Goal: Information Seeking & Learning: Learn about a topic

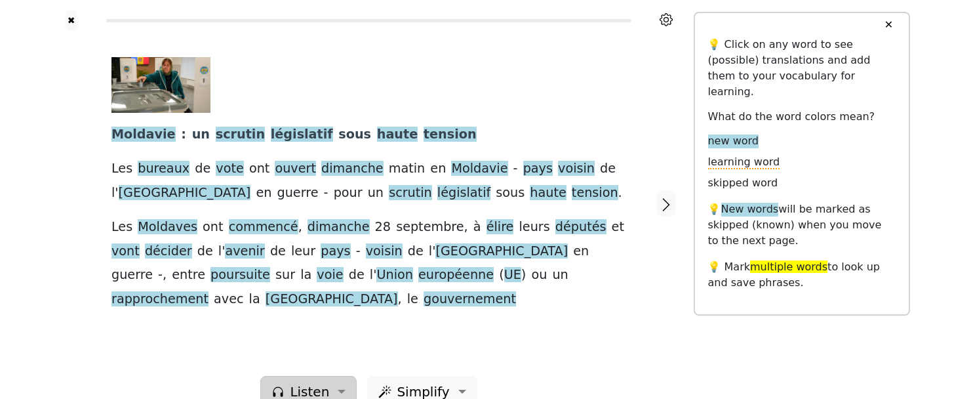
click at [336, 376] on button "Listen" at bounding box center [308, 391] width 96 height 31
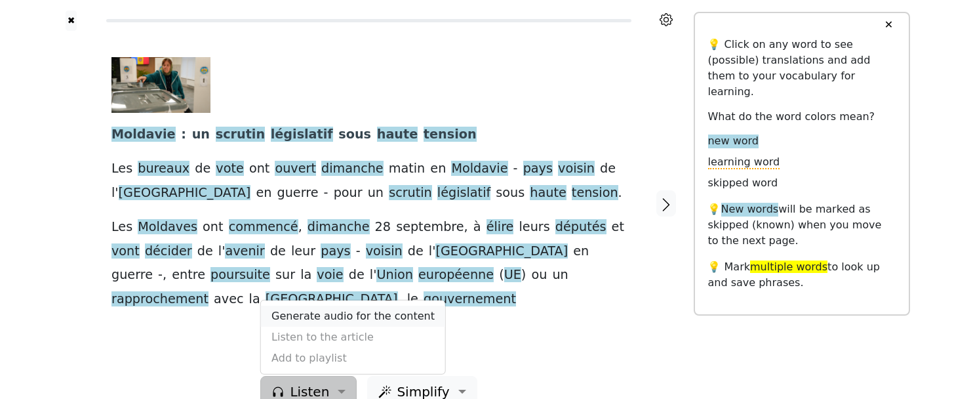
click at [330, 306] on link "Generate audio for the content" at bounding box center [353, 316] width 184 height 21
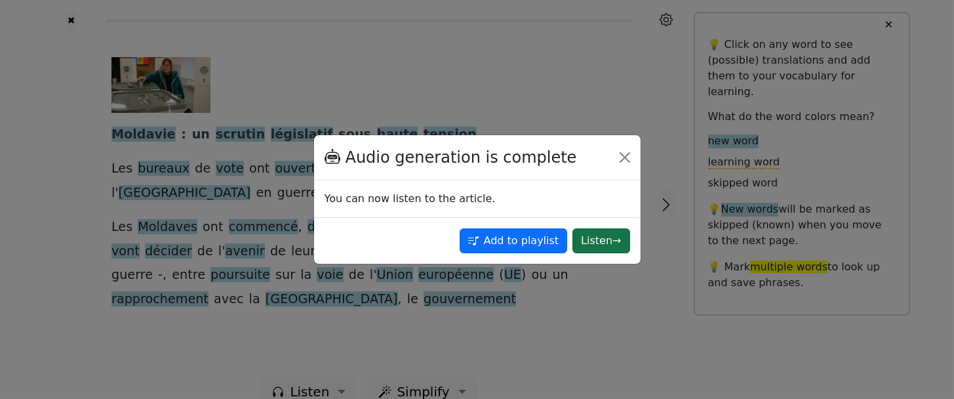
click at [596, 237] on button "Listen →" at bounding box center [601, 240] width 57 height 25
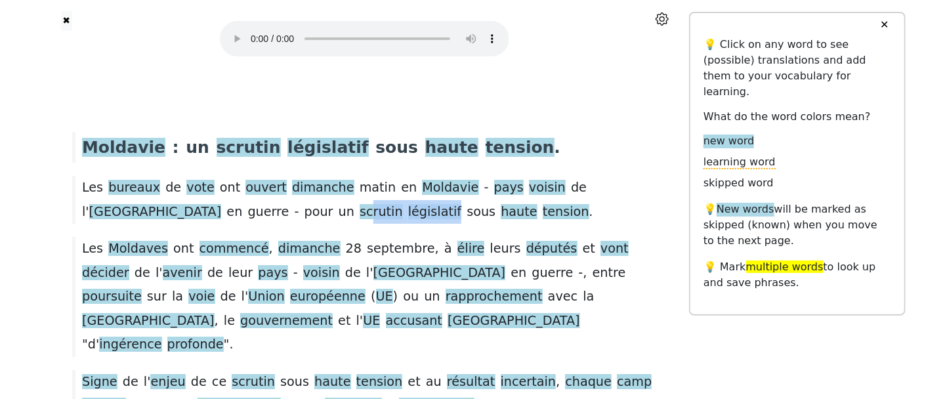
drag, startPoint x: 146, startPoint y: 209, endPoint x: 224, endPoint y: 215, distance: 79.0
click at [224, 215] on div "Les bureaux de vote ont ouvert dimanche matin en [GEOGRAPHIC_DATA] - pays voisi…" at bounding box center [364, 200] width 597 height 48
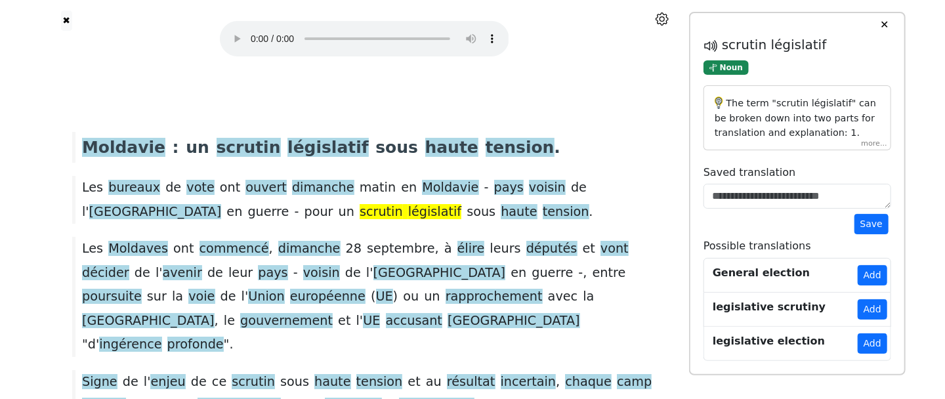
click at [869, 144] on div "The term "scrutin législatif" can be broken down into two parts for translation…" at bounding box center [797, 117] width 188 height 65
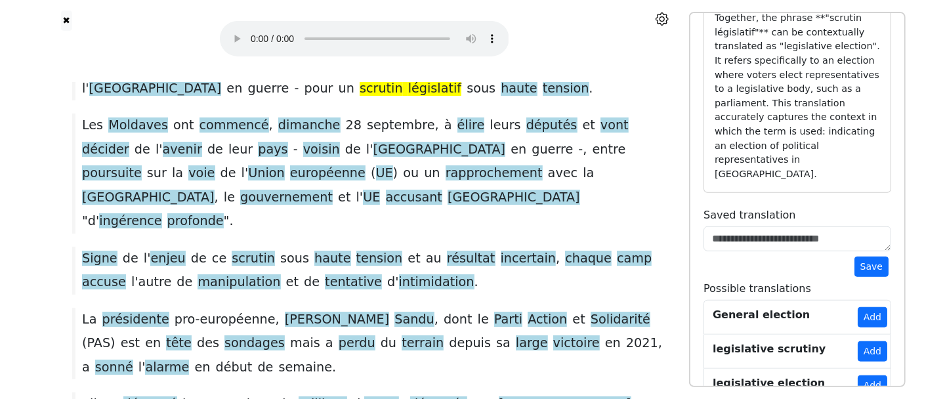
scroll to position [157, 0]
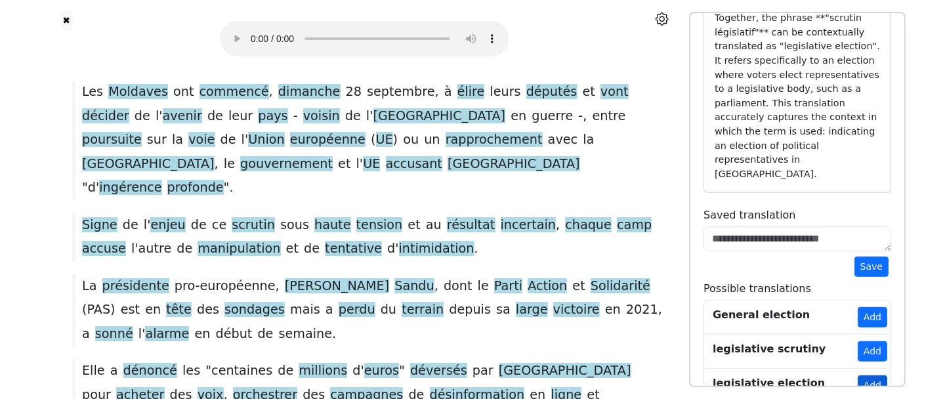
click at [879, 375] on button "Add" at bounding box center [872, 385] width 30 height 20
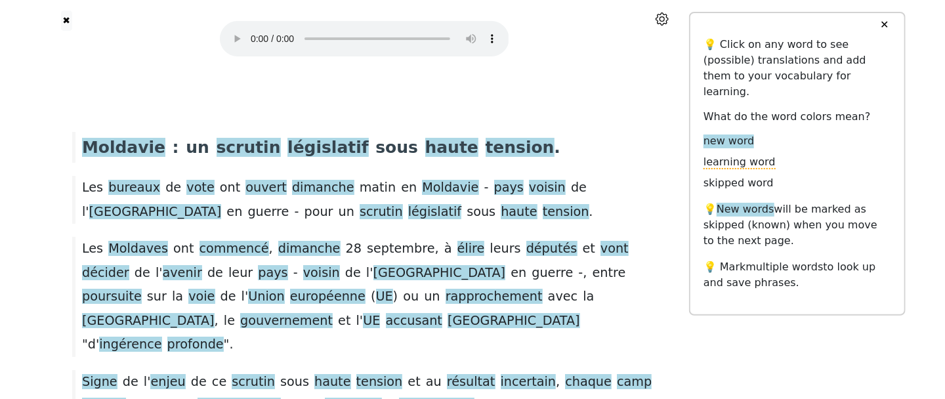
scroll to position [79, 0]
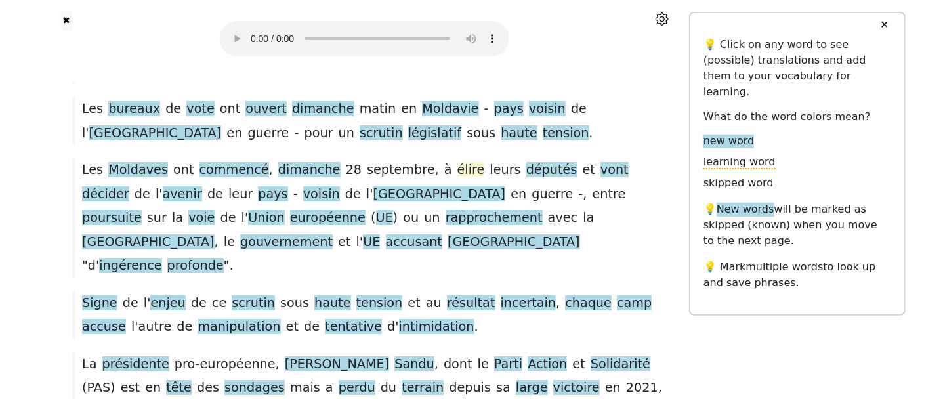
click at [457, 173] on span "élire" at bounding box center [471, 170] width 28 height 16
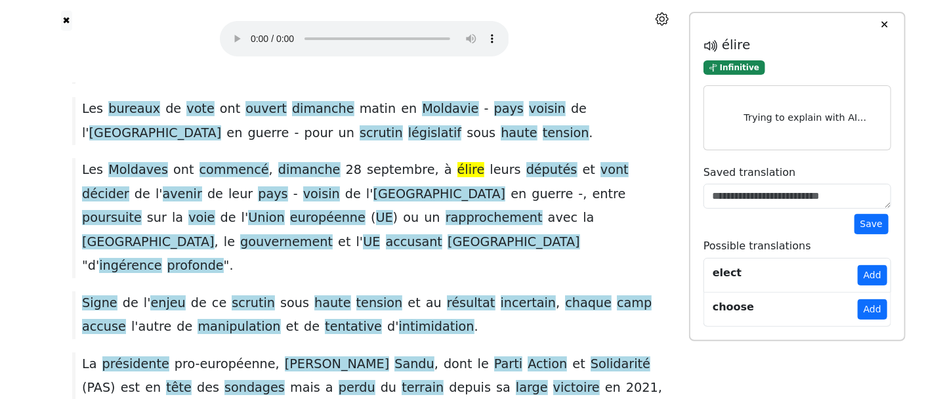
click at [857, 272] on link "elect Add" at bounding box center [797, 275] width 188 height 35
click at [872, 270] on button "Add" at bounding box center [872, 275] width 30 height 20
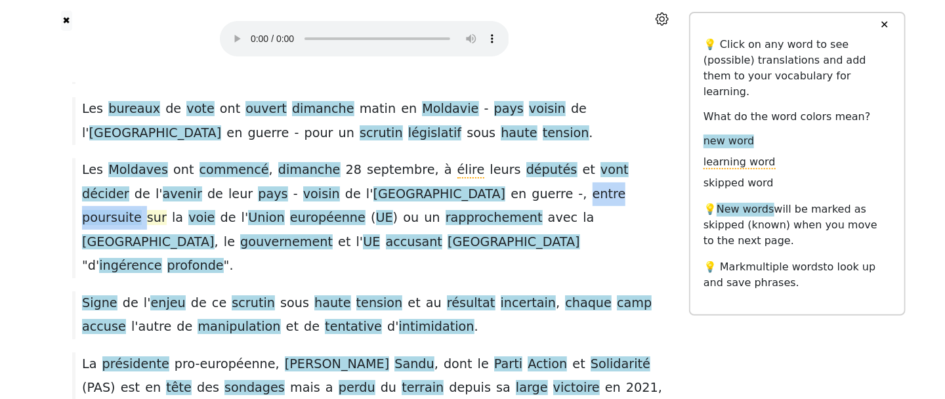
drag, startPoint x: 392, startPoint y: 195, endPoint x: 489, endPoint y: 193, distance: 97.8
click at [489, 193] on div "Les Moldaves ont commencé , dimanche 28 septembre , à élire leurs députés et vo…" at bounding box center [364, 217] width 597 height 119
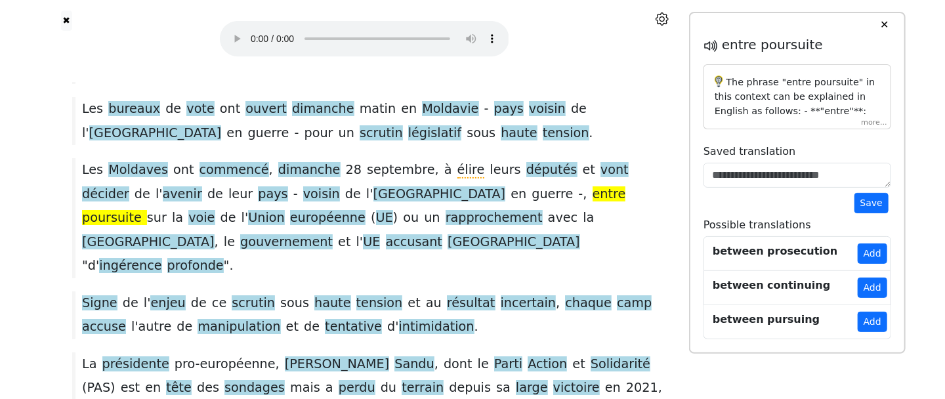
click at [592, 193] on span "entre" at bounding box center [608, 193] width 33 height 15
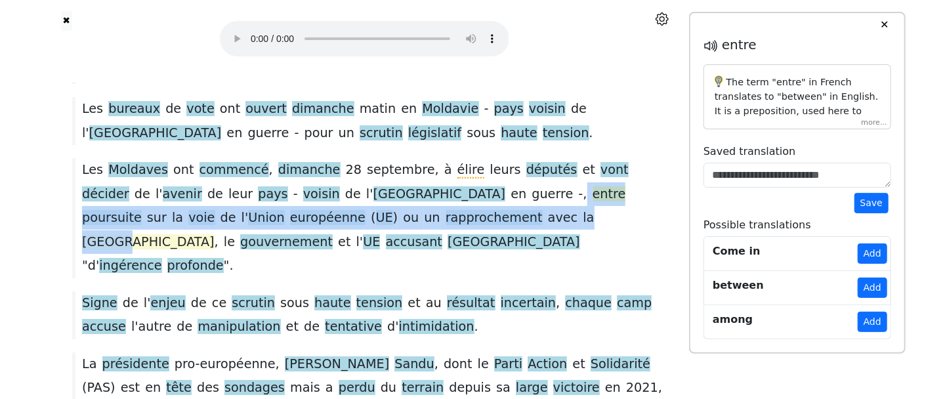
drag, startPoint x: 390, startPoint y: 194, endPoint x: 394, endPoint y: 212, distance: 18.0
click at [394, 212] on div "Les Moldaves ont commencé , dimanche 28 septembre , à élire leurs députés et vo…" at bounding box center [364, 217] width 597 height 119
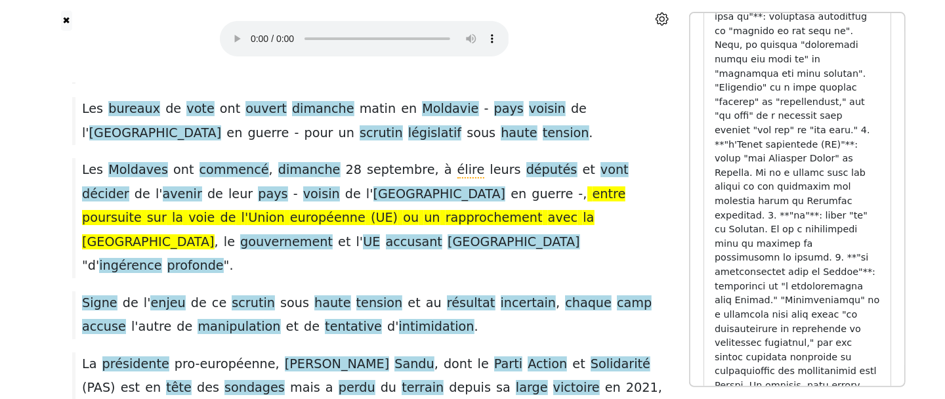
scroll to position [489, 0]
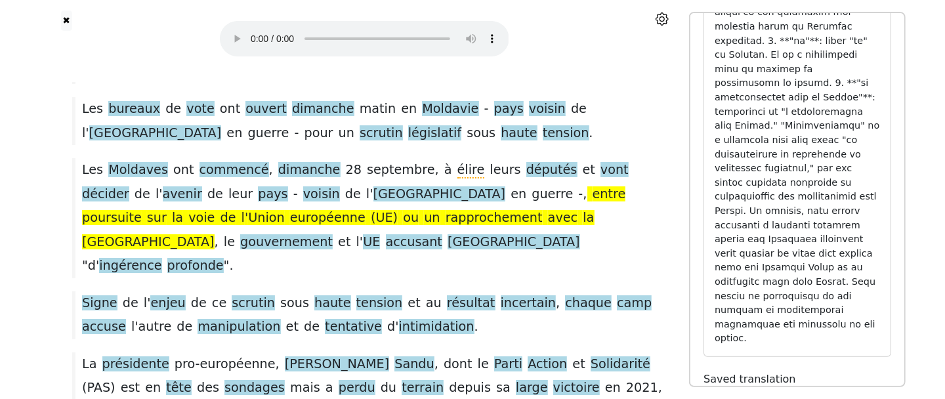
click at [295, 228] on div "Les Moldaves ont commencé , dimanche 28 septembre , à élire leurs députés et vo…" at bounding box center [364, 217] width 597 height 119
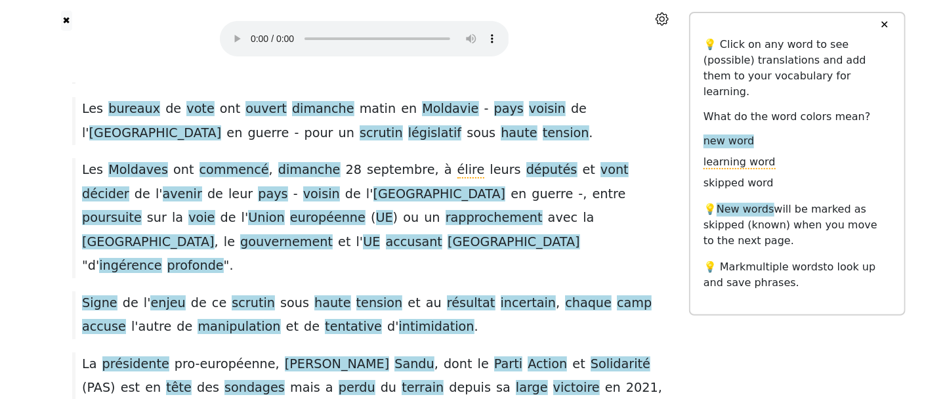
scroll to position [0, 0]
drag, startPoint x: 96, startPoint y: 242, endPoint x: 155, endPoint y: 240, distance: 59.1
click at [155, 240] on div "Les Moldaves ont commencé , dimanche 28 septembre , à élire leurs députés et vo…" at bounding box center [364, 217] width 597 height 119
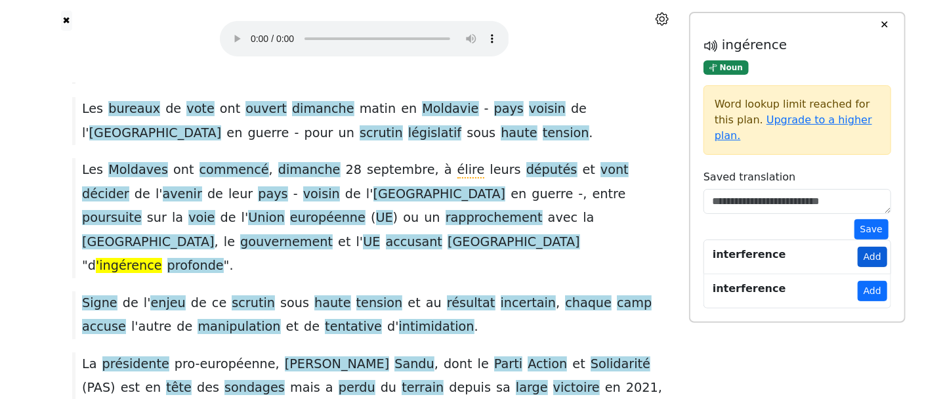
click at [866, 247] on button "Add" at bounding box center [872, 257] width 30 height 20
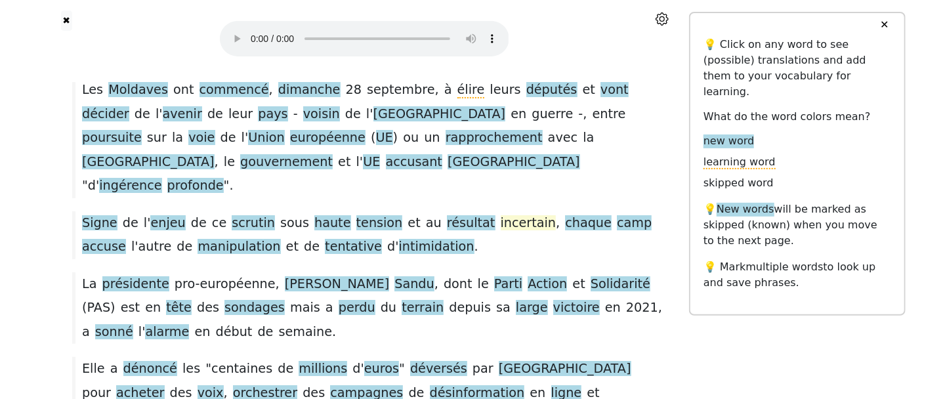
scroll to position [236, 0]
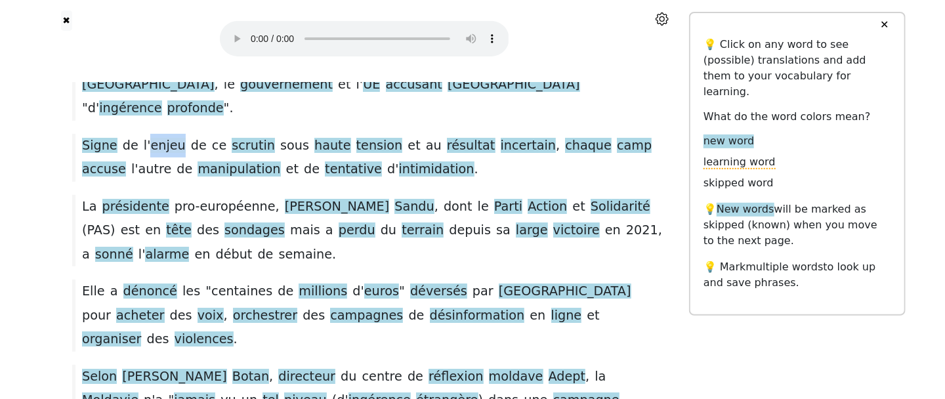
drag, startPoint x: 142, startPoint y: 126, endPoint x: 173, endPoint y: 121, distance: 30.6
click at [173, 138] on span "enjeu" at bounding box center [167, 146] width 35 height 16
